Goal: Communication & Community: Answer question/provide support

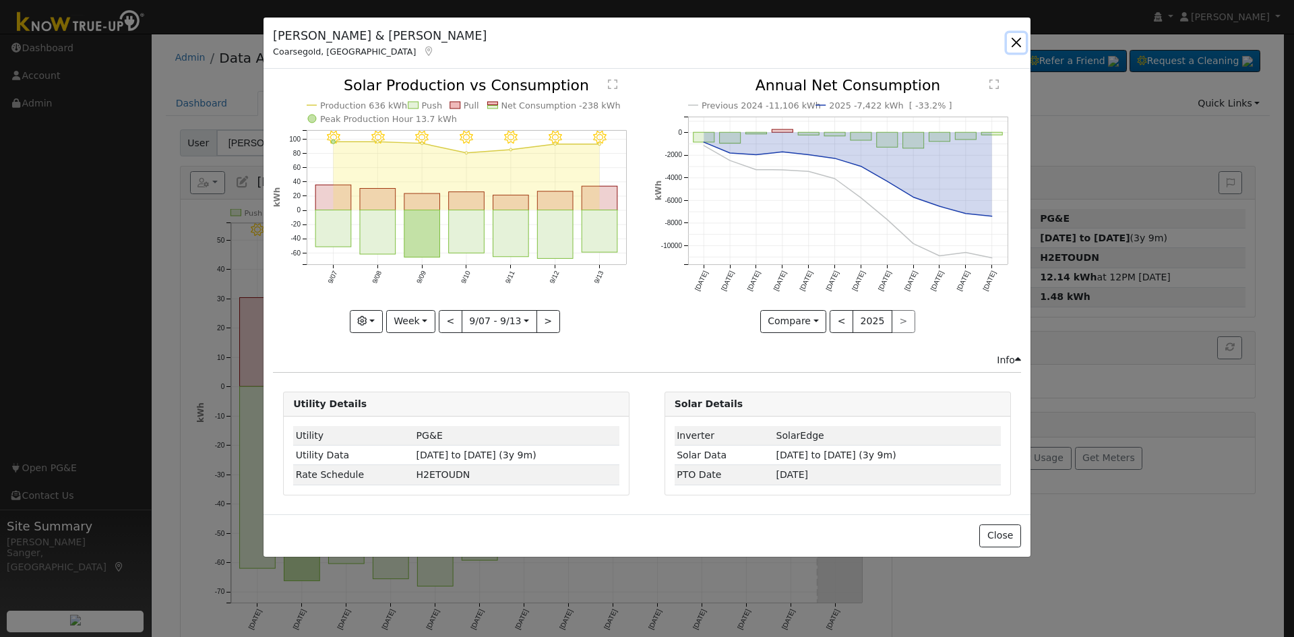
click at [1009, 44] on button "button" at bounding box center [1016, 42] width 19 height 19
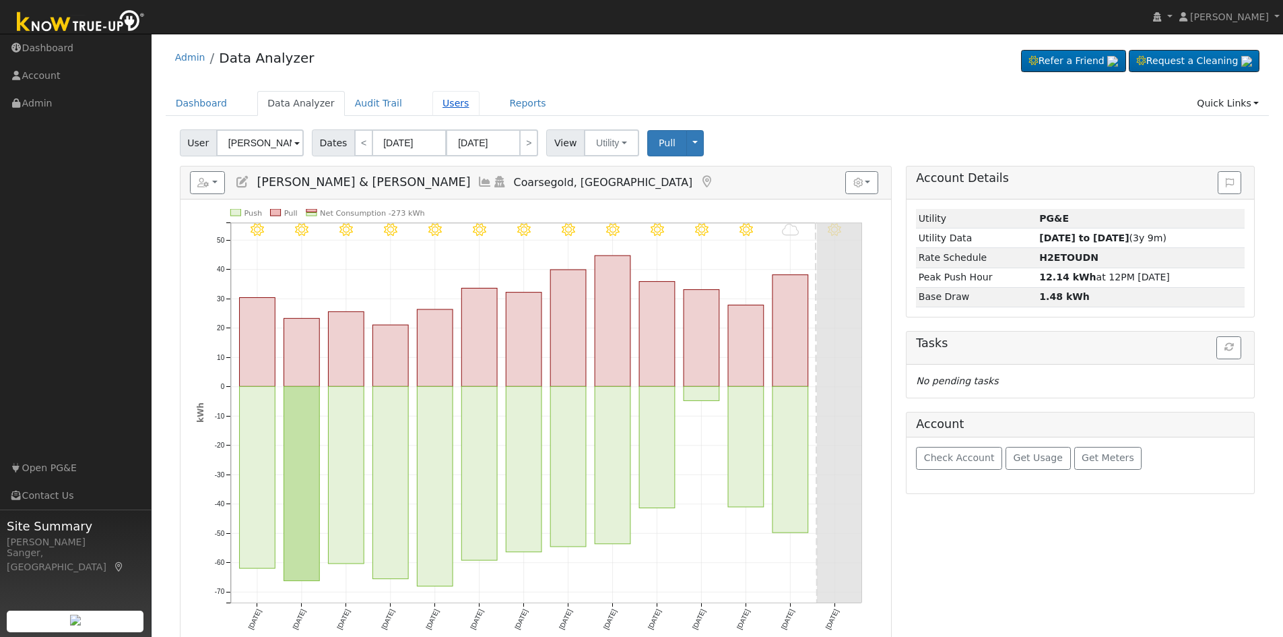
click at [433, 99] on link "Users" at bounding box center [456, 103] width 47 height 25
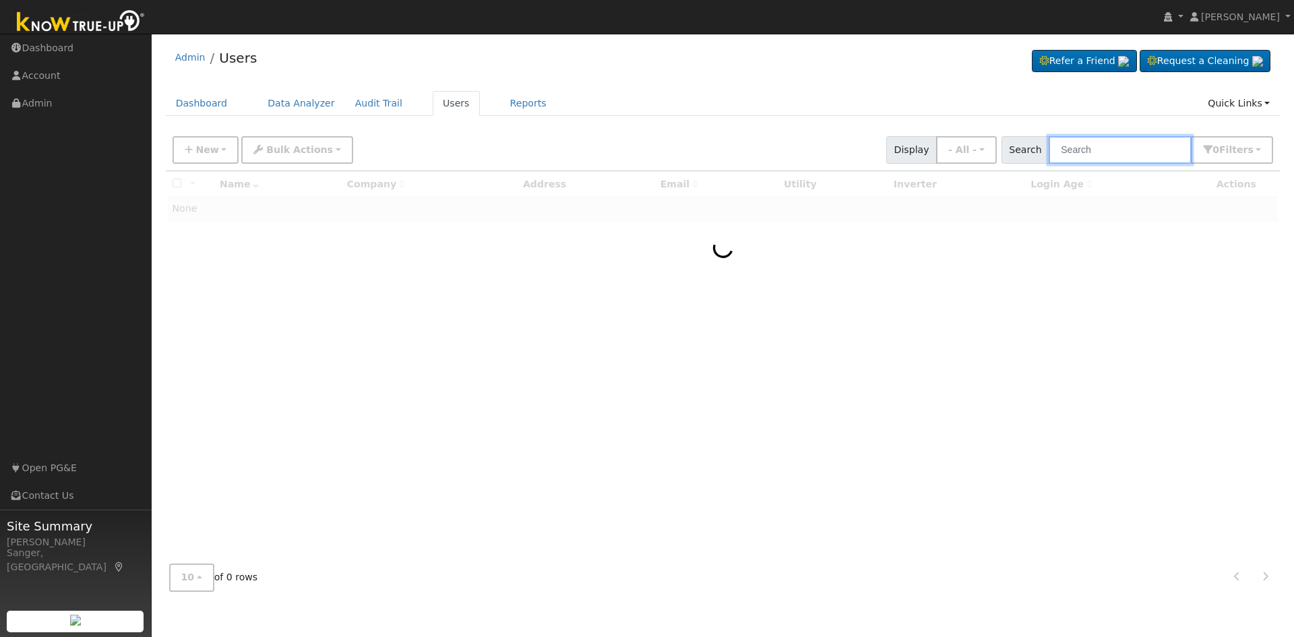
click at [1106, 148] on input "text" at bounding box center [1119, 150] width 143 height 28
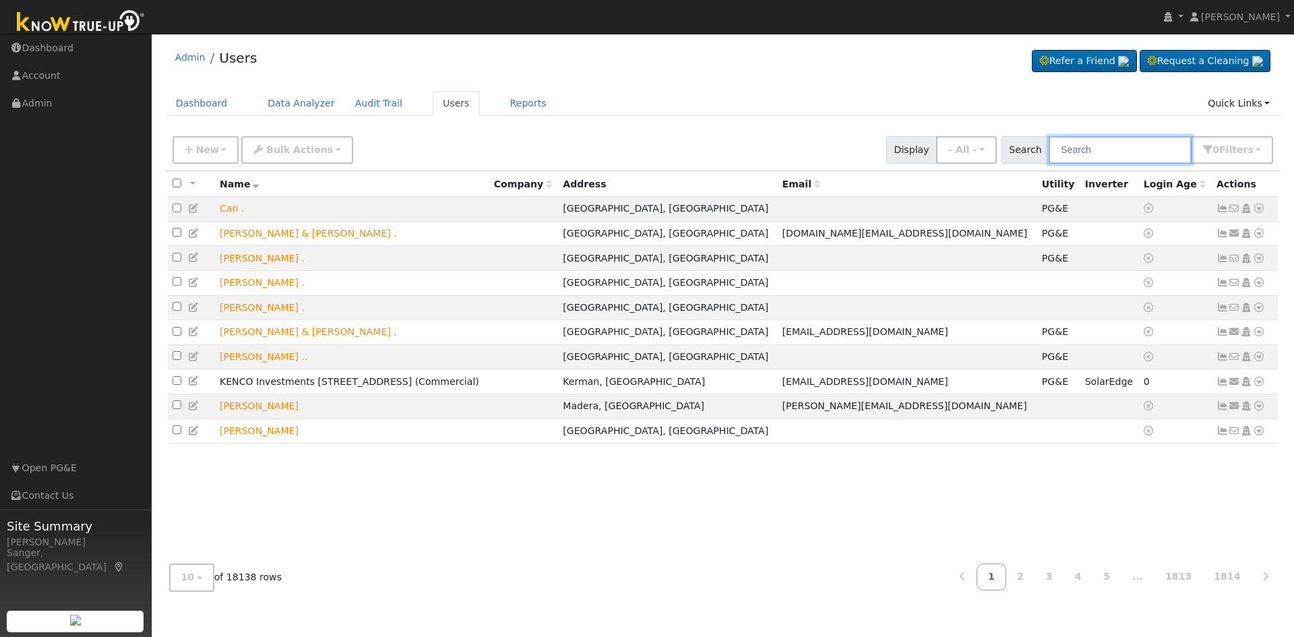
paste input "Benjamin Routledge"
type input "Benjamin Routledge"
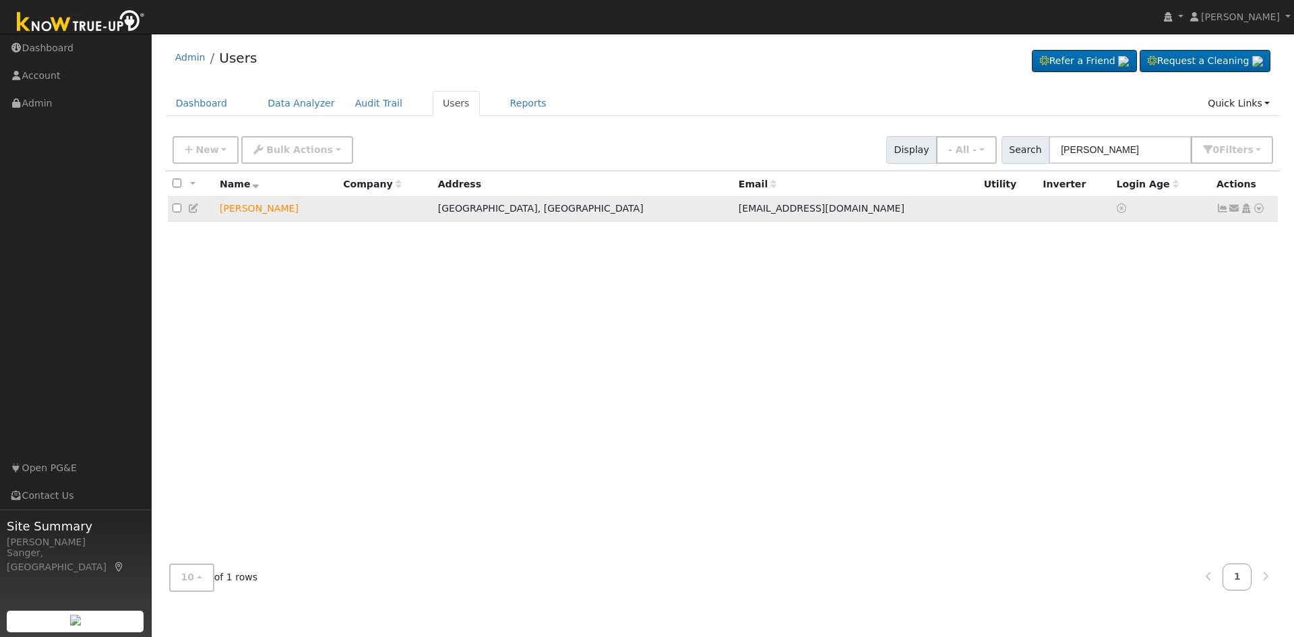
click at [1234, 211] on icon at bounding box center [1234, 207] width 12 height 9
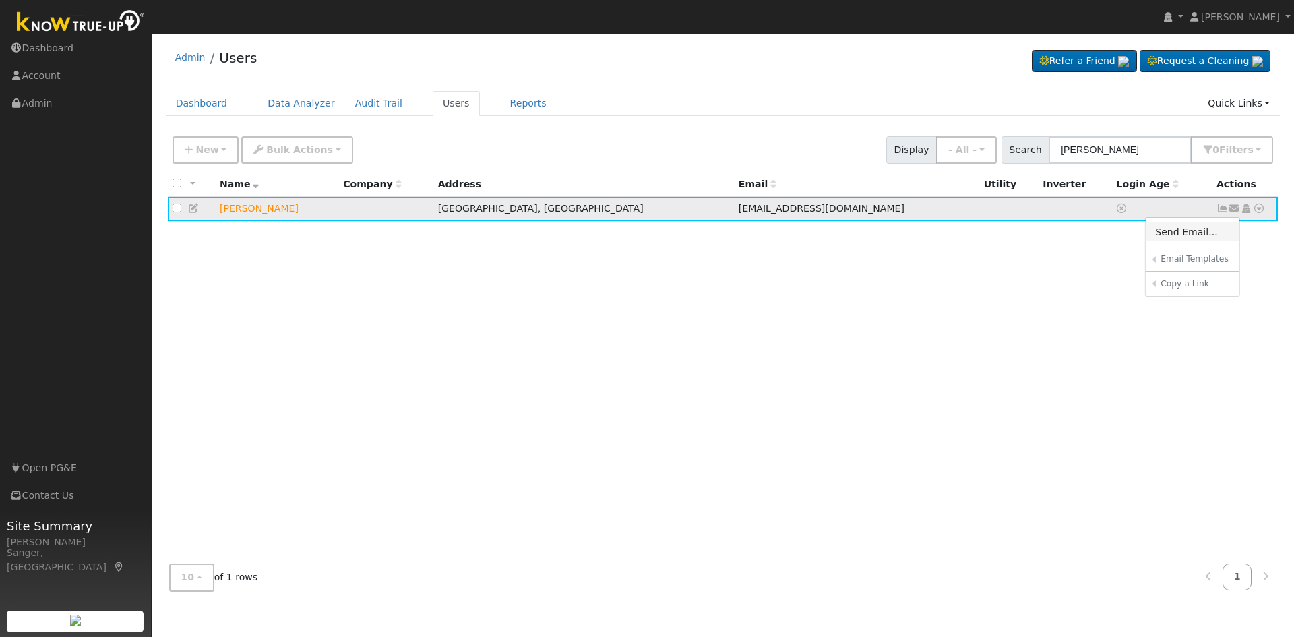
click at [1184, 234] on link "Send Email..." at bounding box center [1192, 231] width 94 height 19
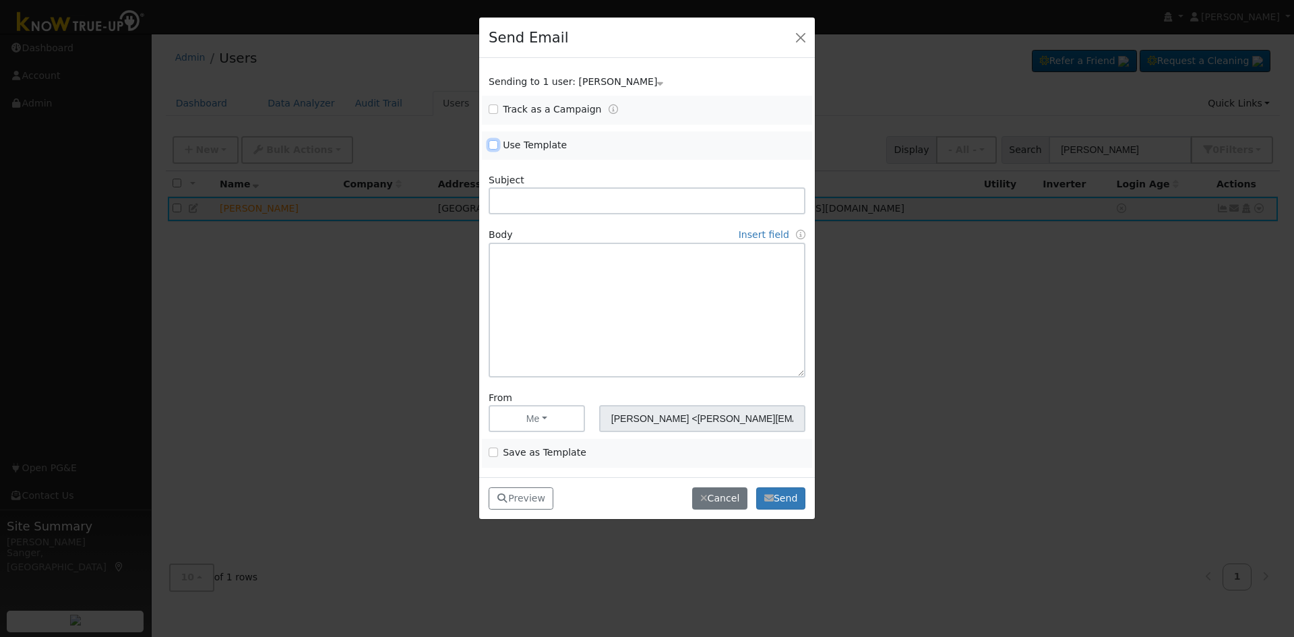
click at [495, 145] on input "Use Template" at bounding box center [492, 144] width 9 height 9
checkbox input "true"
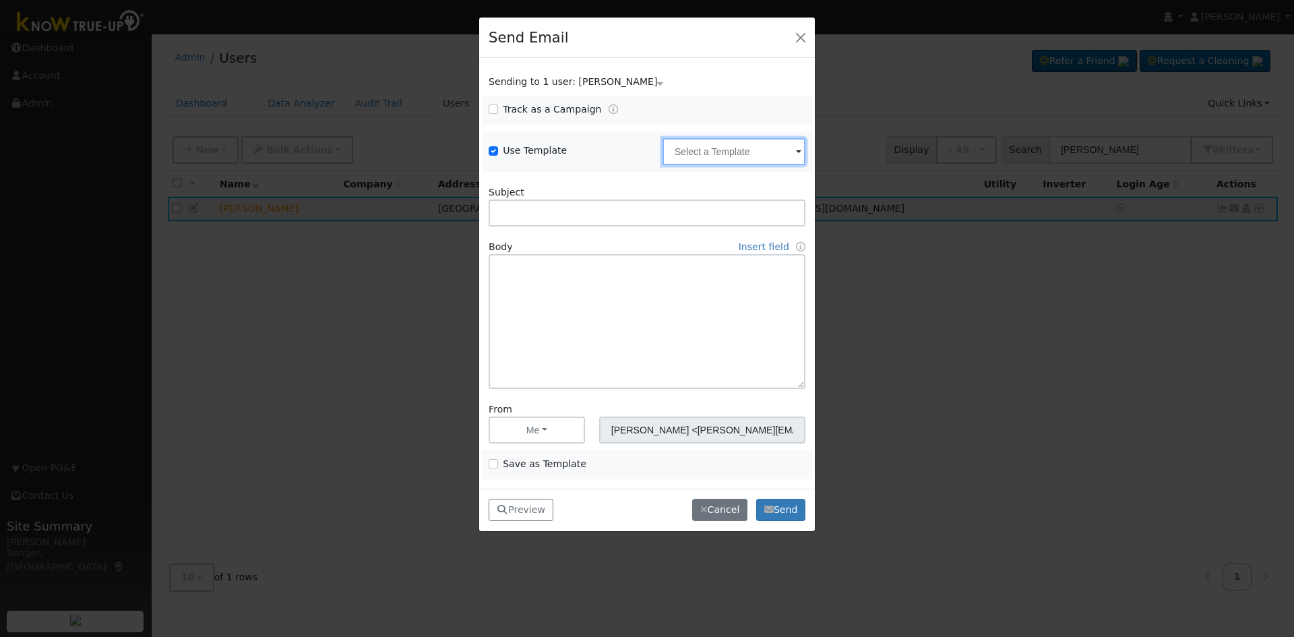
click at [722, 149] on input "text" at bounding box center [733, 151] width 143 height 27
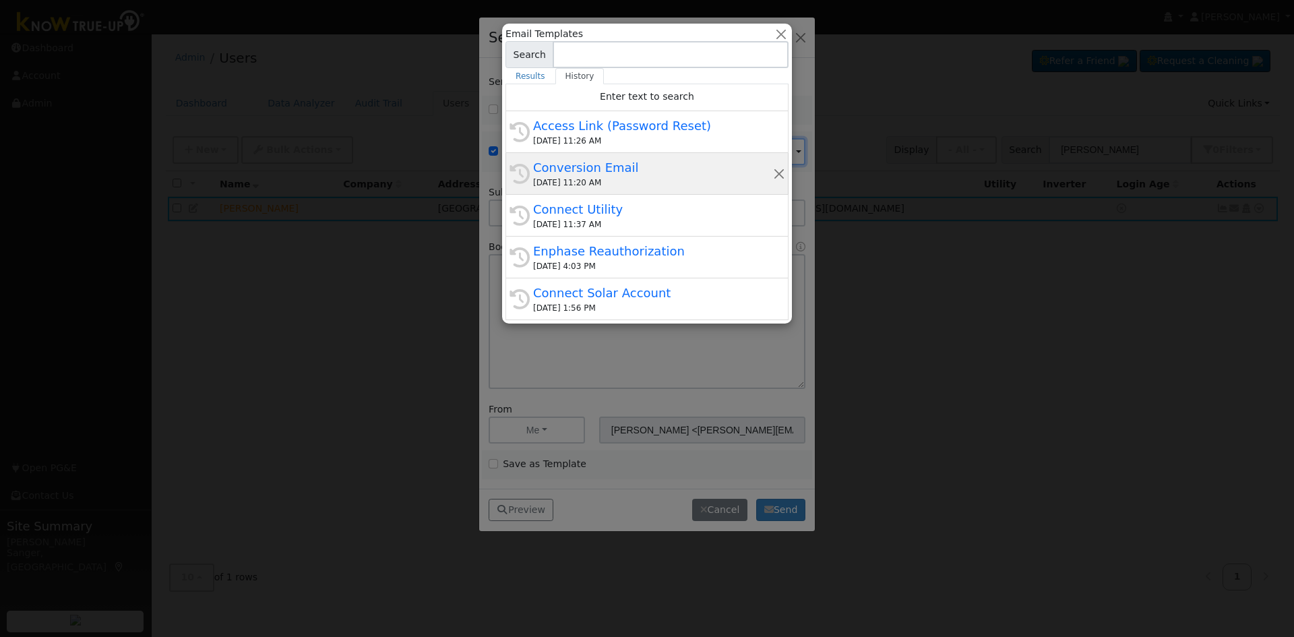
click at [610, 172] on div "Conversion Email" at bounding box center [653, 167] width 240 height 18
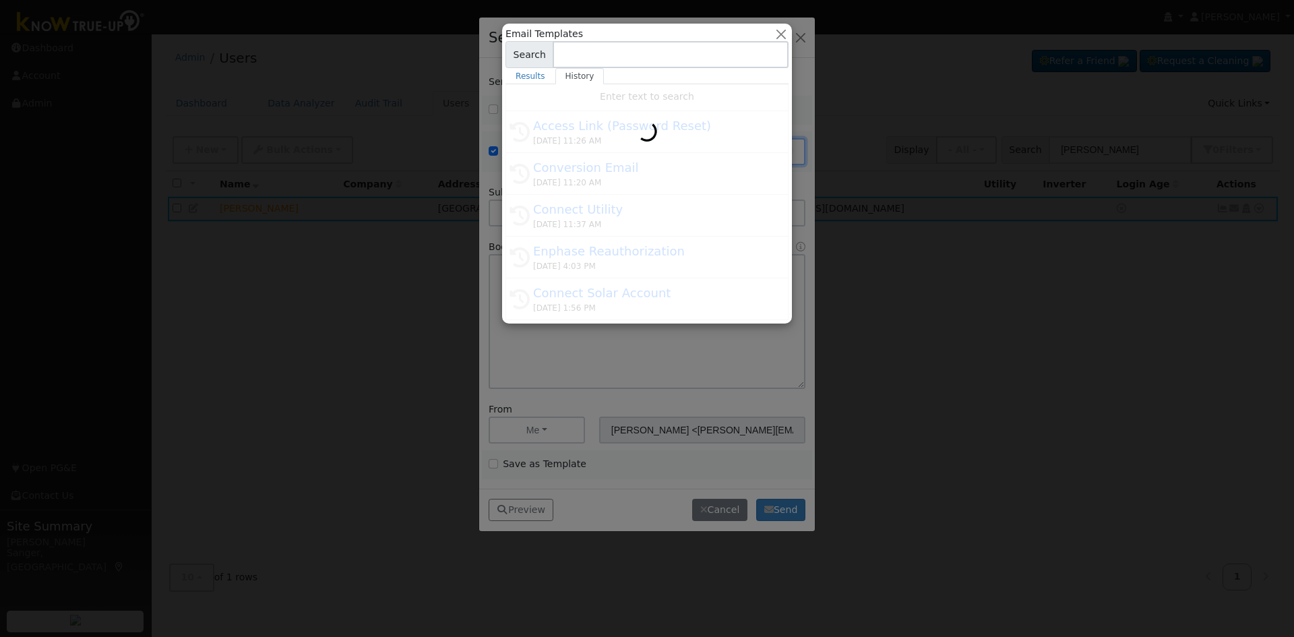
type input "Conversion Email"
type input "Connect Your Utility Account"
type textarea "Dear {user_fname}, The first step is to connect your electric utility account. …"
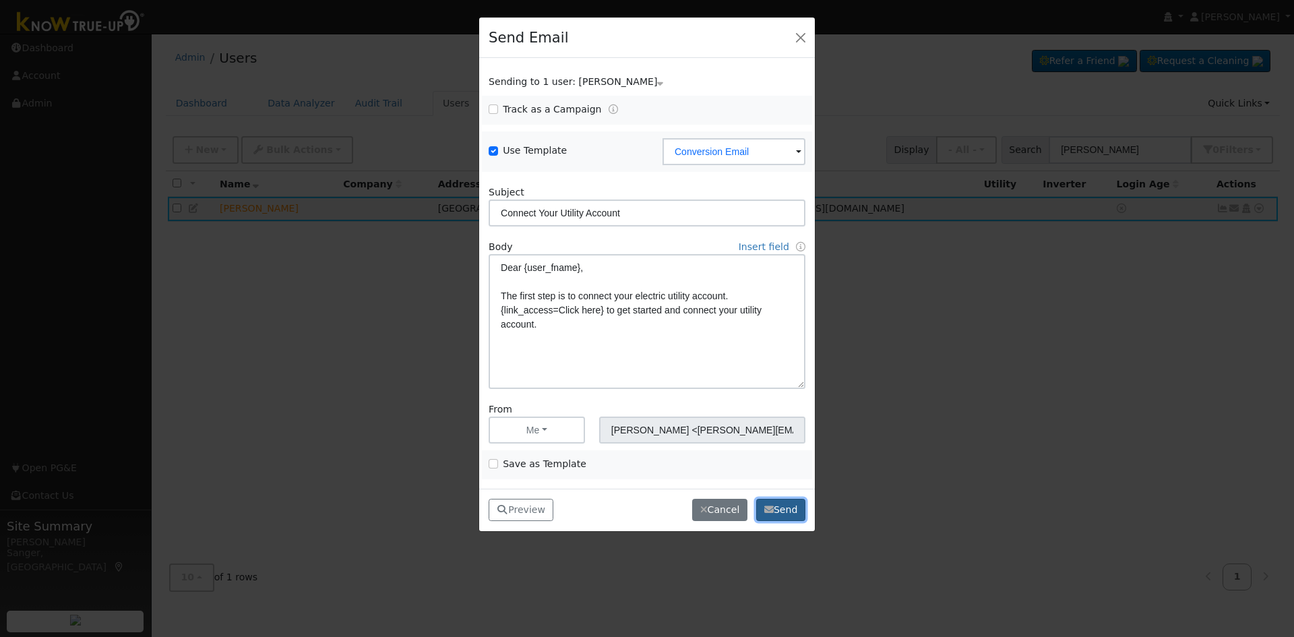
click at [778, 513] on button "Send" at bounding box center [780, 510] width 49 height 23
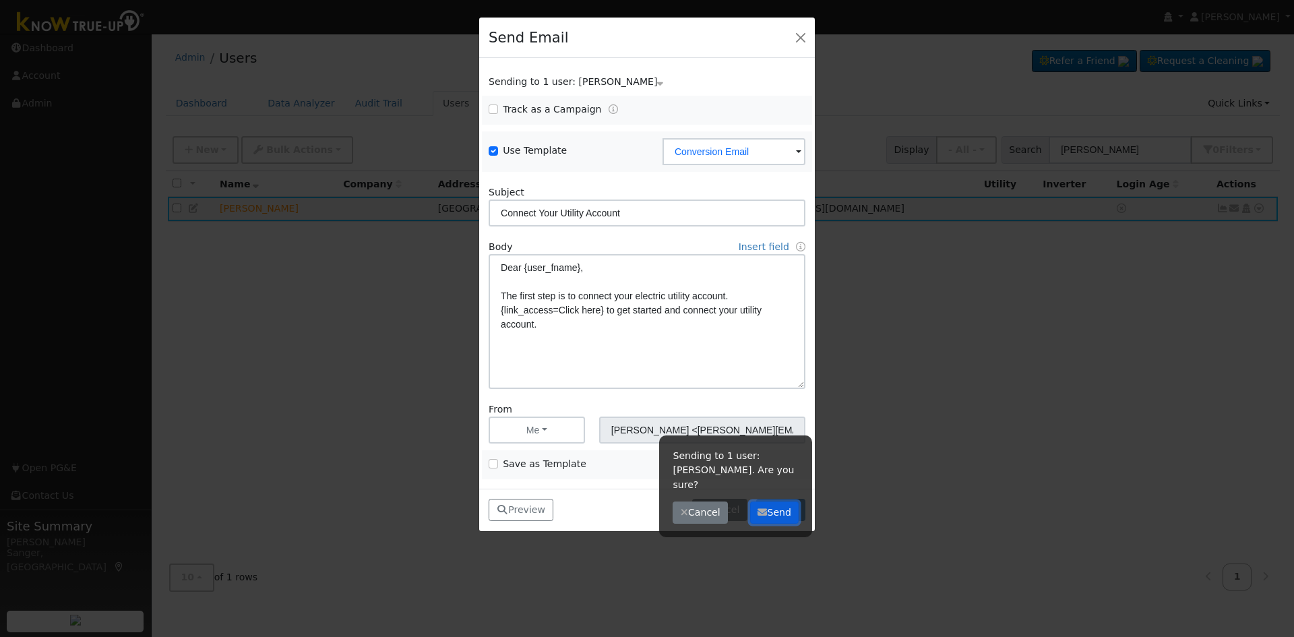
click at [785, 501] on button "Send" at bounding box center [774, 512] width 49 height 23
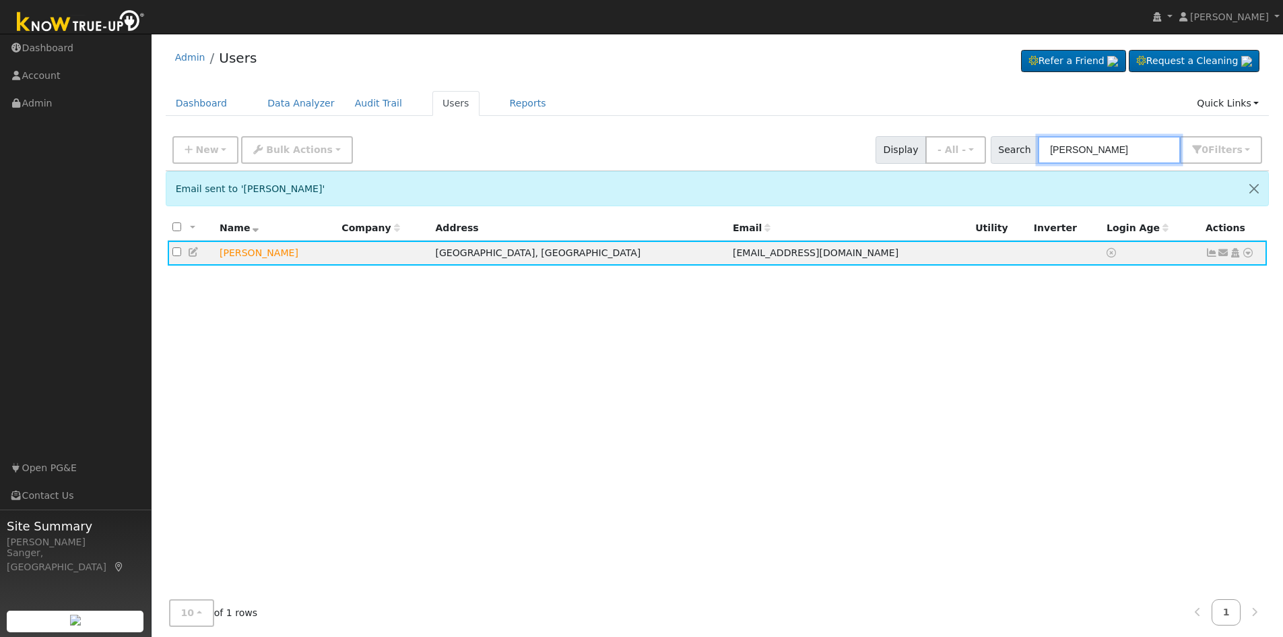
drag, startPoint x: 1156, startPoint y: 152, endPoint x: 998, endPoint y: 156, distance: 157.7
click at [998, 156] on div "New Add User Quick Add Quick Connect Quick Convert Lead Bulk Actions Send Email…" at bounding box center [717, 147] width 1095 height 32
paste input "Humberto Moreno"
type input "Humberto Moreno"
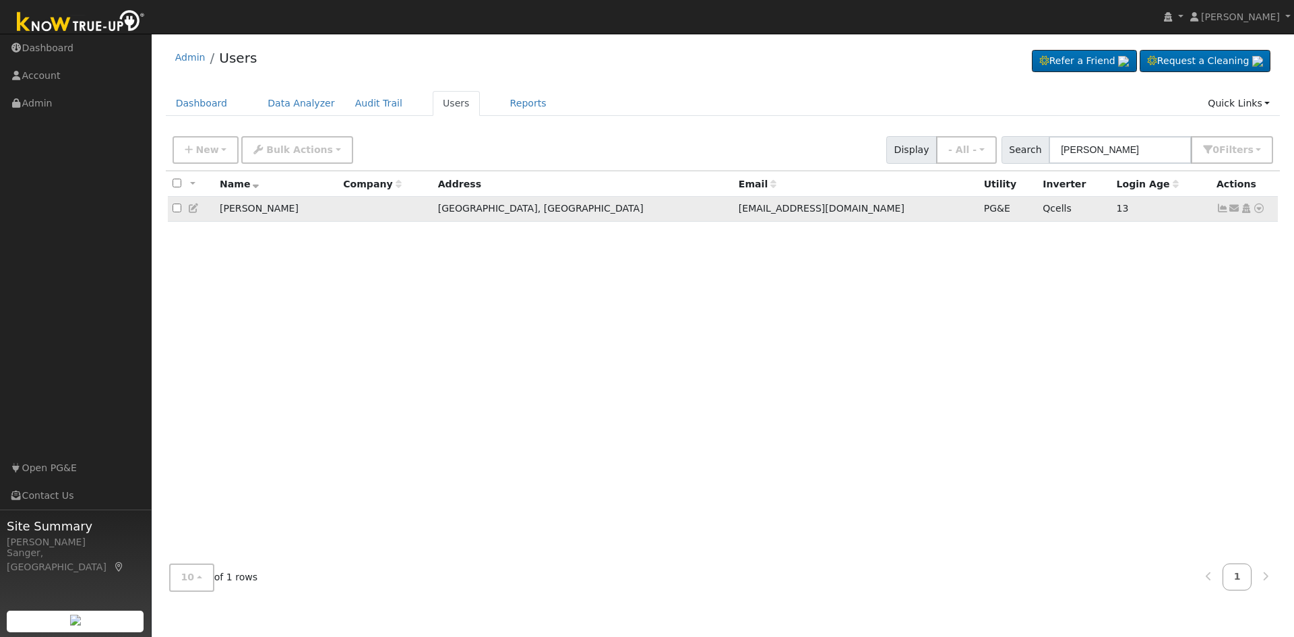
click at [1220, 211] on icon at bounding box center [1222, 207] width 12 height 9
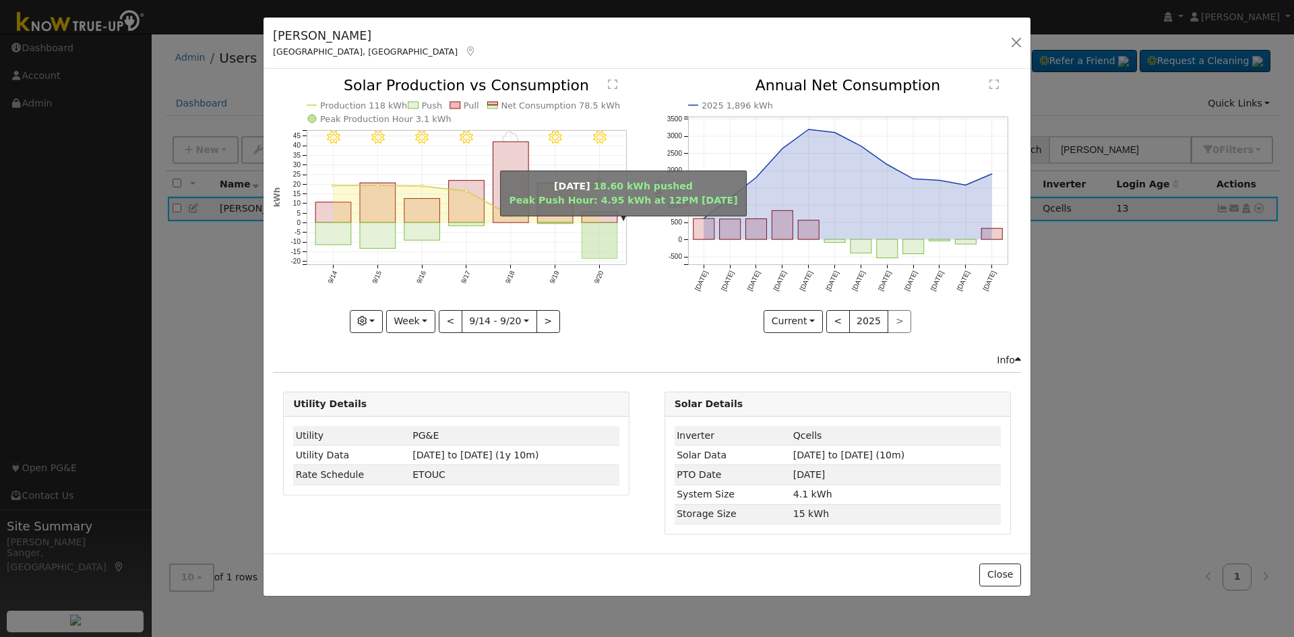
click at [594, 232] on rect "onclick=""" at bounding box center [600, 241] width 36 height 36
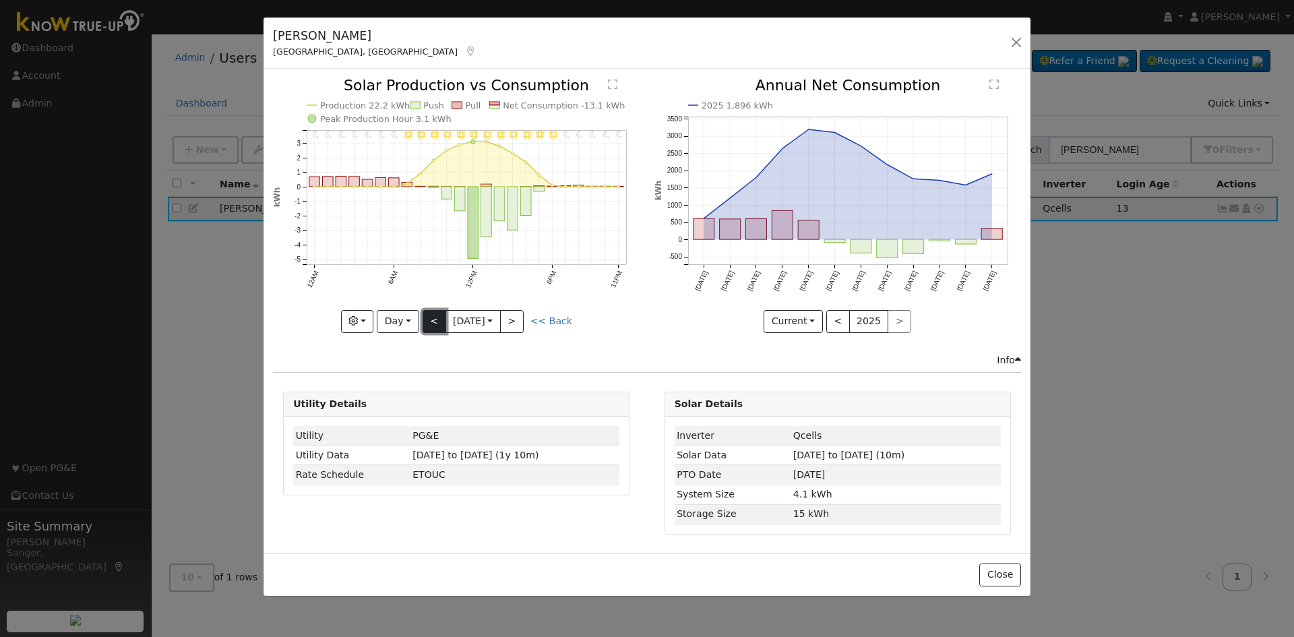
click at [430, 323] on button "<" at bounding box center [434, 321] width 24 height 23
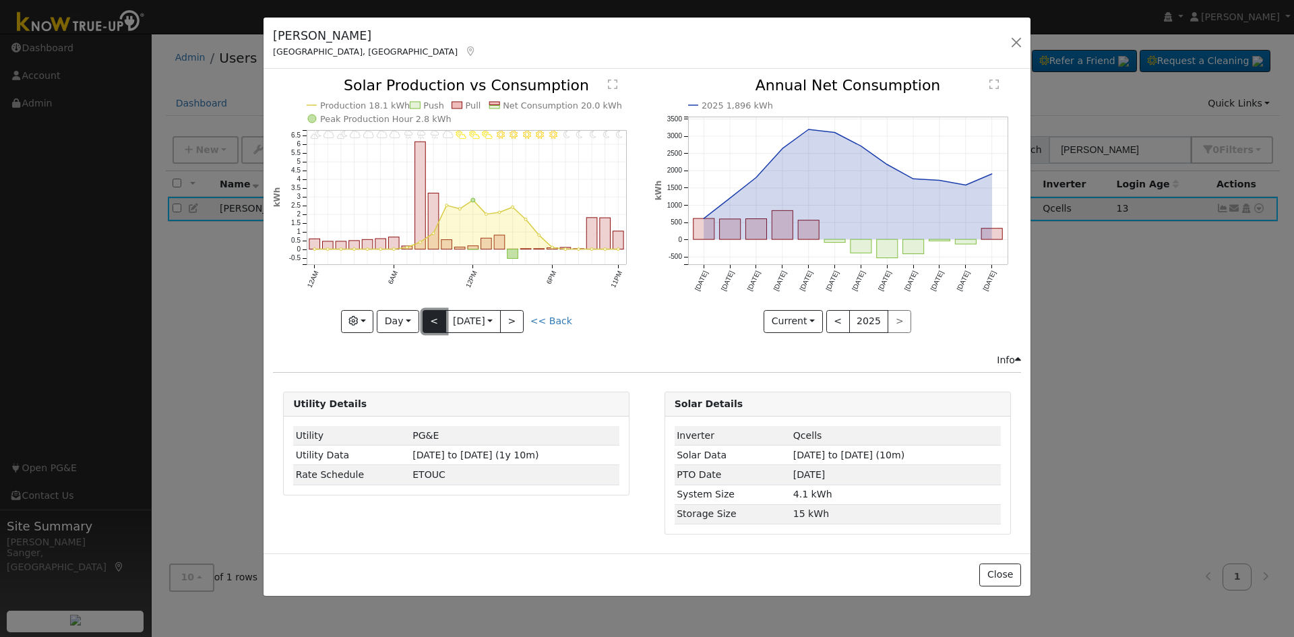
click at [430, 323] on button "<" at bounding box center [434, 321] width 24 height 23
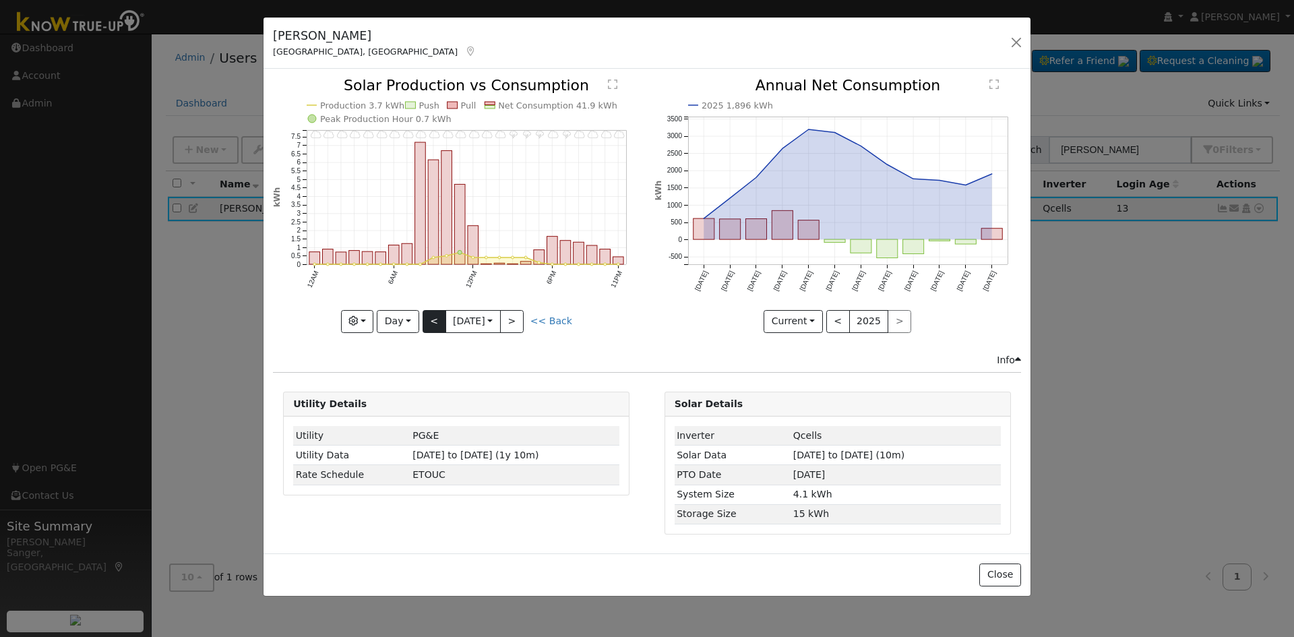
click at [430, 323] on div "11PM - Cloudy 10PM - MostlyCloudy 9PM - Cloudy 8PM - Cloudy 7PM - Thunderstorms…" at bounding box center [456, 205] width 367 height 254
click at [430, 323] on button "<" at bounding box center [434, 321] width 24 height 23
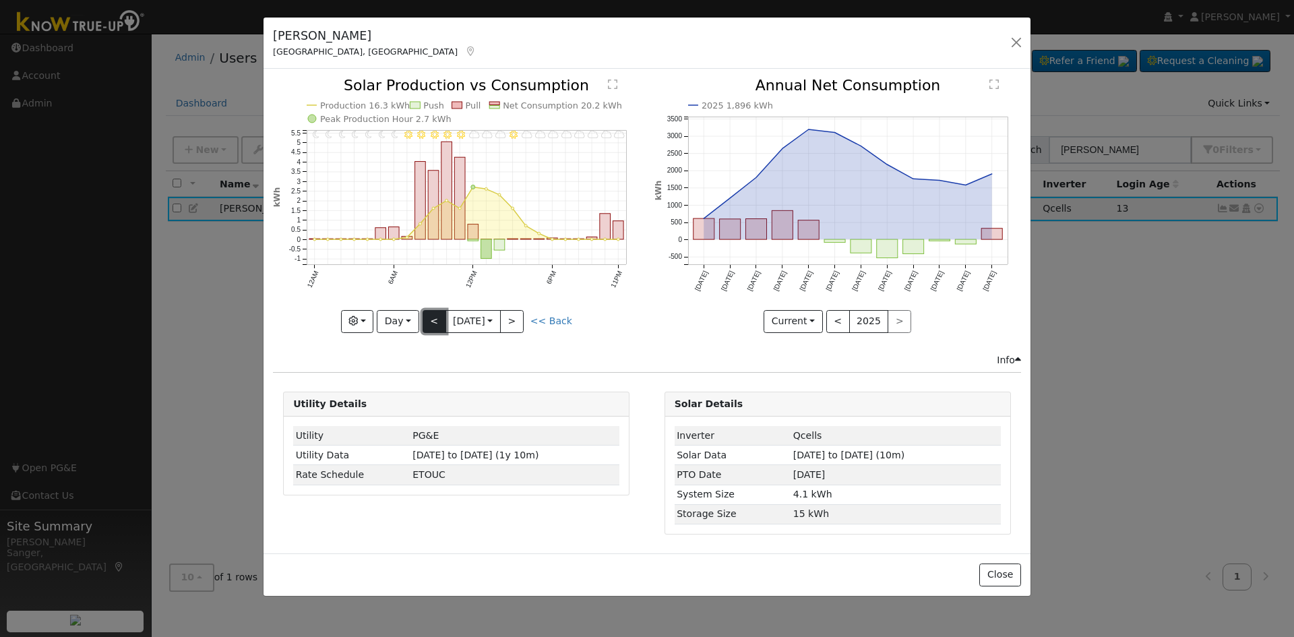
click at [430, 323] on button "<" at bounding box center [434, 321] width 24 height 23
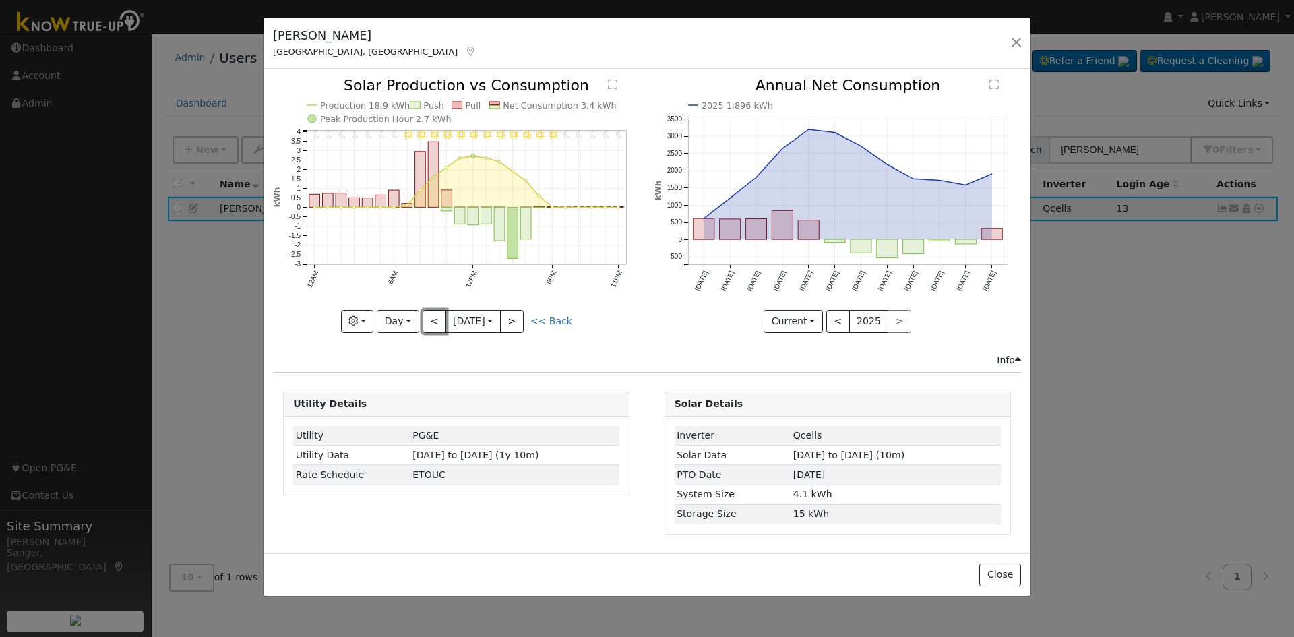
click at [432, 321] on button "<" at bounding box center [434, 321] width 24 height 23
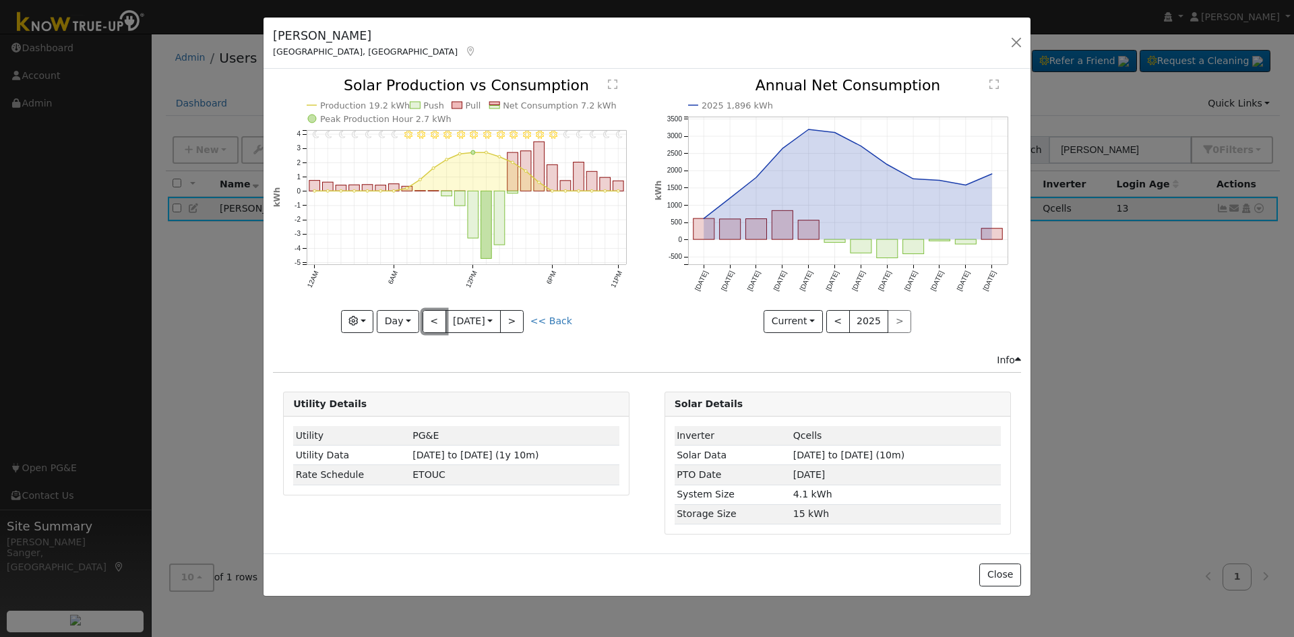
click at [432, 321] on button "<" at bounding box center [434, 321] width 24 height 23
type input "2025-09-14"
